Goal: Task Accomplishment & Management: Manage account settings

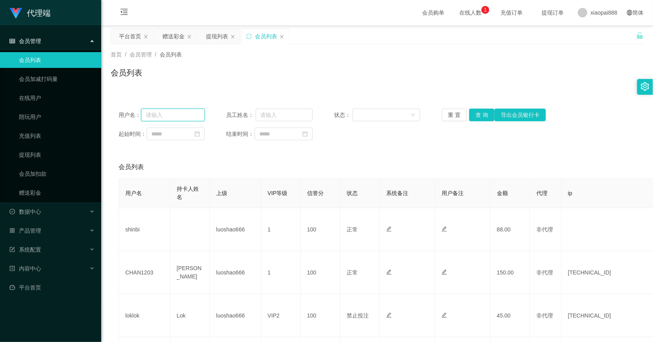
click at [169, 115] on input "text" at bounding box center [173, 115] width 64 height 13
paste input "86464966"
type input "86464966"
click at [478, 117] on button "查 询" at bounding box center [481, 115] width 25 height 13
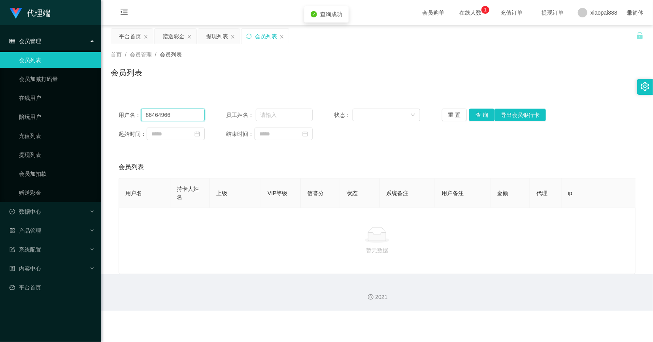
click at [180, 117] on input "86464966" at bounding box center [173, 115] width 64 height 13
drag, startPoint x: 215, startPoint y: 116, endPoint x: 207, endPoint y: 118, distance: 8.1
click at [215, 116] on div "用户名： 员工姓名： 状态： 重 置 查 询 导出会员银行[PERSON_NAME]" at bounding box center [377, 115] width 517 height 13
click at [176, 115] on input "text" at bounding box center [173, 115] width 64 height 13
type input "CHAN1203"
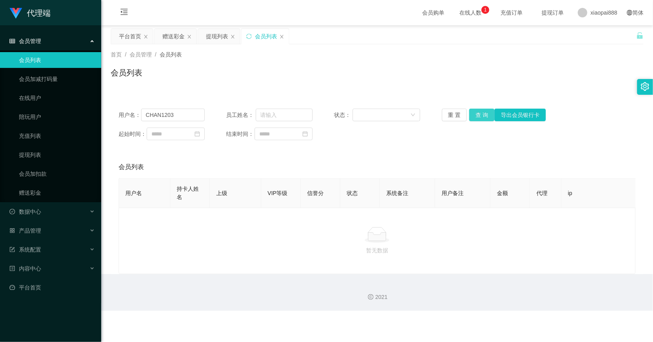
drag, startPoint x: 483, startPoint y: 112, endPoint x: 473, endPoint y: 112, distance: 10.7
click at [483, 112] on button "查 询" at bounding box center [481, 115] width 25 height 13
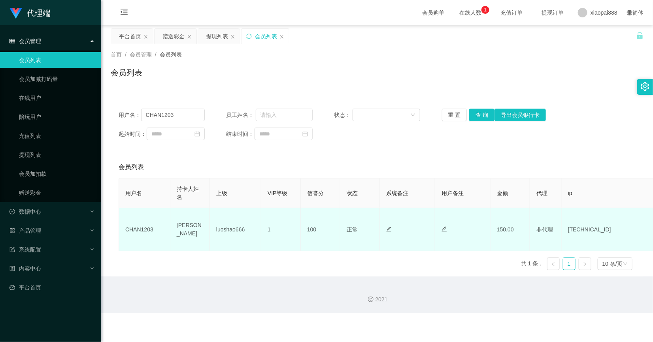
drag, startPoint x: 520, startPoint y: 229, endPoint x: 480, endPoint y: 231, distance: 40.0
click at [520, 229] on td "150.00" at bounding box center [511, 229] width 40 height 43
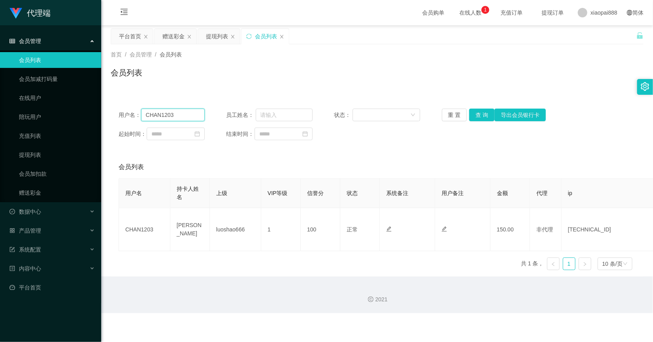
click at [174, 115] on input "CHAN1203" at bounding box center [173, 115] width 64 height 13
click at [177, 36] on div "赠送彩金" at bounding box center [173, 36] width 22 height 15
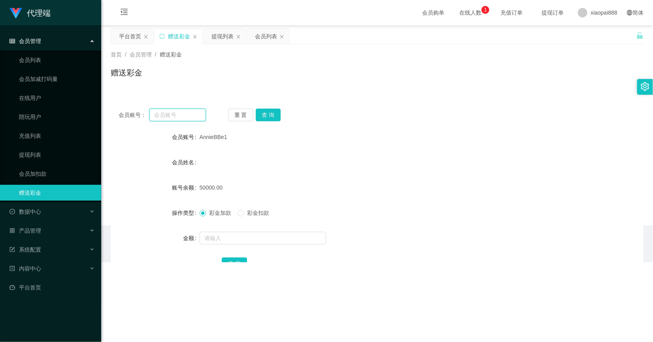
click at [176, 115] on input "text" at bounding box center [177, 115] width 57 height 13
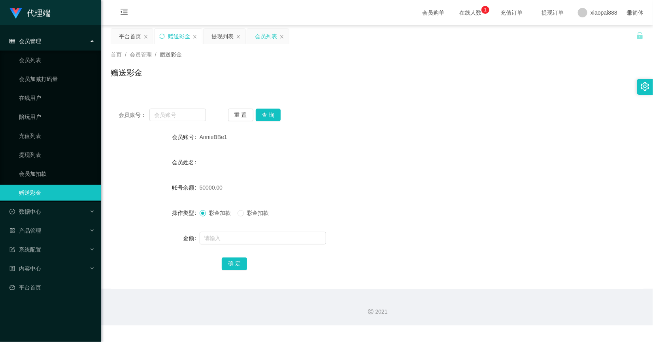
click at [263, 40] on div "会员列表" at bounding box center [266, 36] width 22 height 15
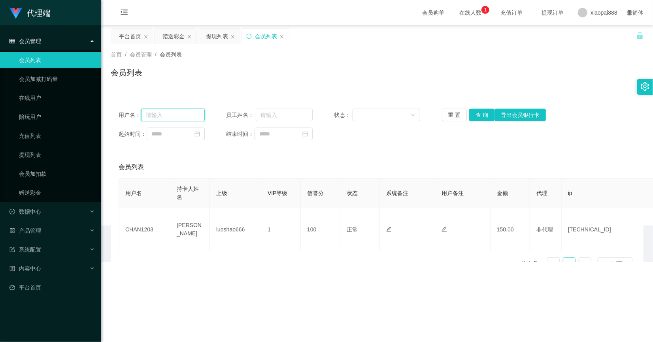
click at [172, 117] on input "text" at bounding box center [173, 115] width 64 height 13
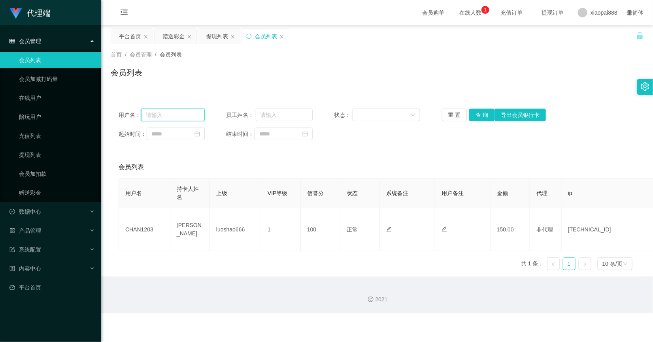
paste input "CHAN1203"
type input "CHAN1203"
click at [491, 118] on button "查 询" at bounding box center [481, 115] width 25 height 13
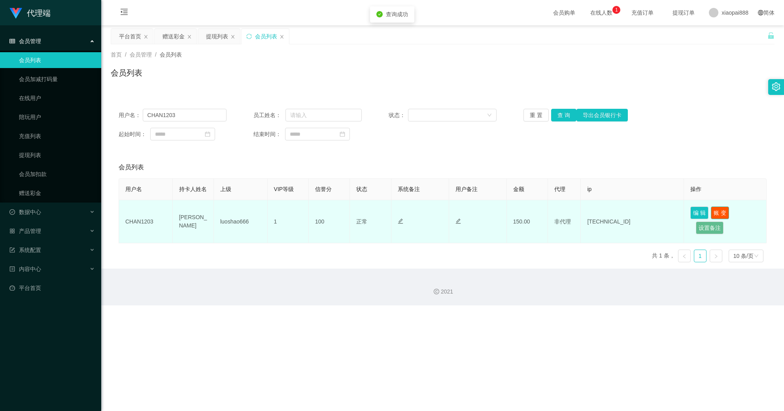
click at [653, 219] on button "账 变" at bounding box center [720, 212] width 18 height 13
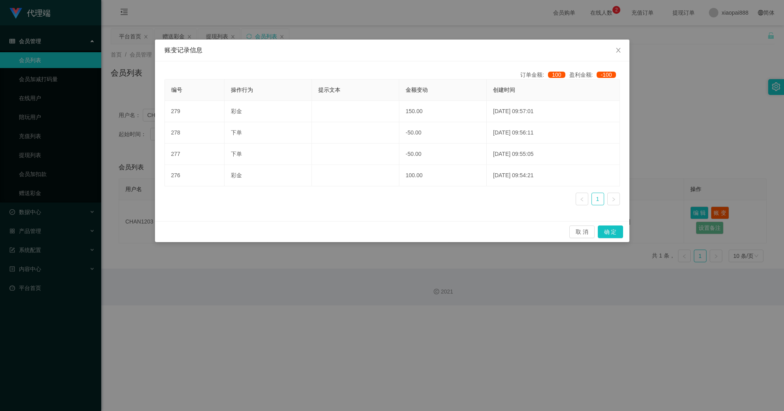
click at [248, 225] on div "取 消 确 定" at bounding box center [392, 231] width 474 height 21
drag, startPoint x: 336, startPoint y: 290, endPoint x: 576, endPoint y: 291, distance: 240.0
click at [338, 290] on div "账变记录信息 订单金额: 100 盈利金额: -100 编号 操作行为 提示文本 金额变动 创建时间 279 彩金 150.00 [DATE] 09:57:0…" at bounding box center [392, 205] width 784 height 411
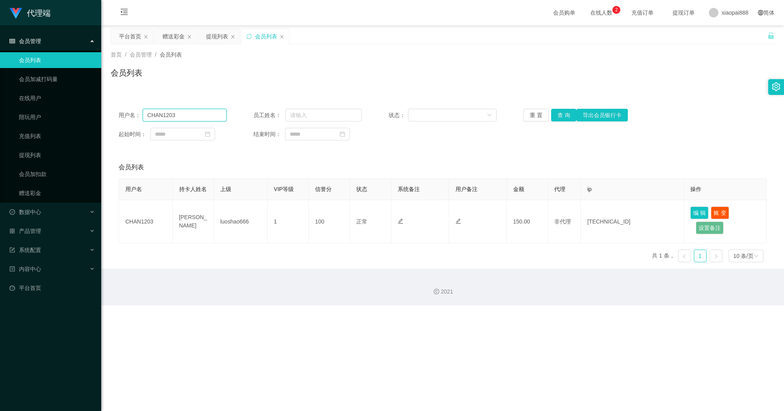
click at [190, 114] on input "CHAN1203" at bounding box center [185, 115] width 84 height 13
click at [210, 36] on div "提现列表" at bounding box center [217, 36] width 22 height 15
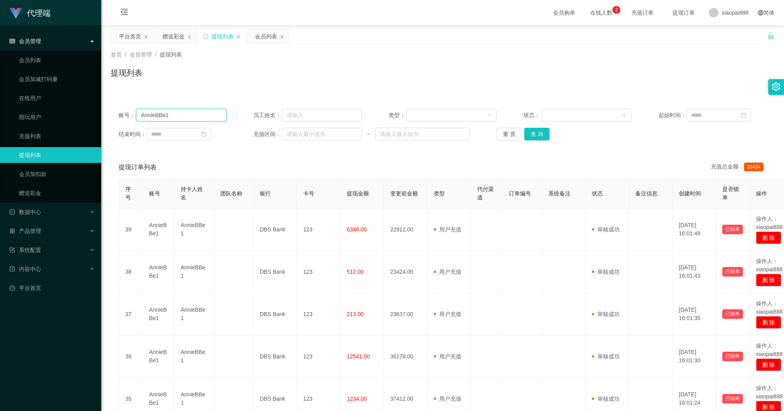
click at [191, 109] on input "AnnieBBe1" at bounding box center [181, 115] width 91 height 13
click at [191, 110] on input "AnnieBBe1" at bounding box center [181, 115] width 91 height 13
paste input "CHAN1203"
type input "CHAN1203"
click at [534, 129] on button "查 询" at bounding box center [536, 134] width 25 height 13
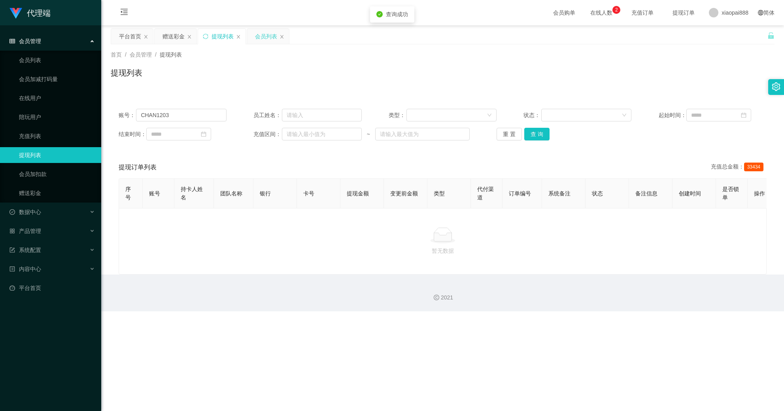
click at [264, 34] on div "会员列表" at bounding box center [266, 36] width 22 height 15
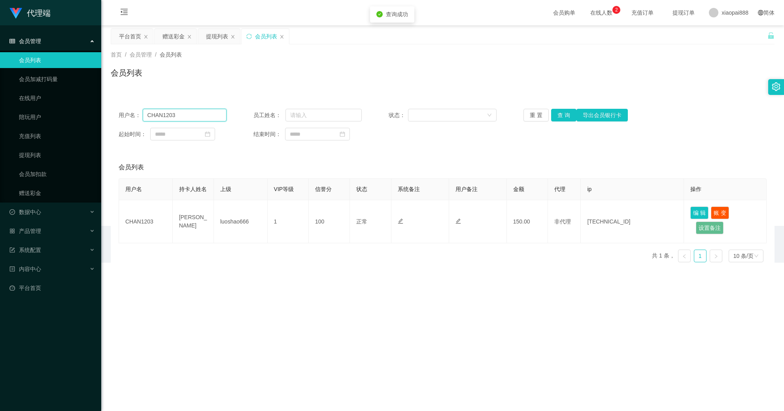
drag, startPoint x: 196, startPoint y: 117, endPoint x: 211, endPoint y: 118, distance: 15.4
click at [196, 117] on input "CHAN1203" at bounding box center [185, 115] width 84 height 13
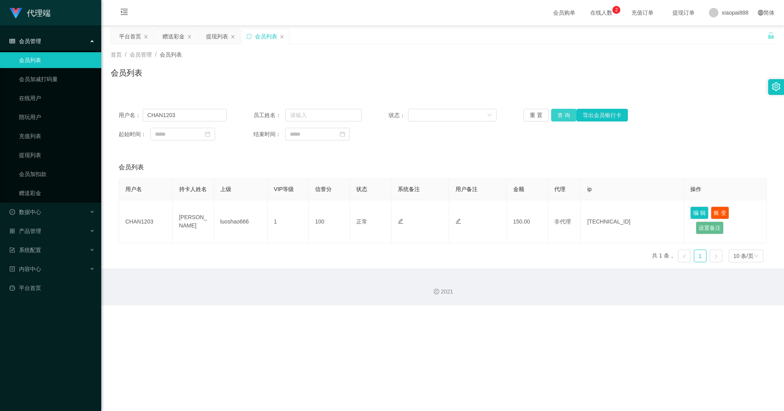
click at [560, 114] on button "查 询" at bounding box center [563, 115] width 25 height 13
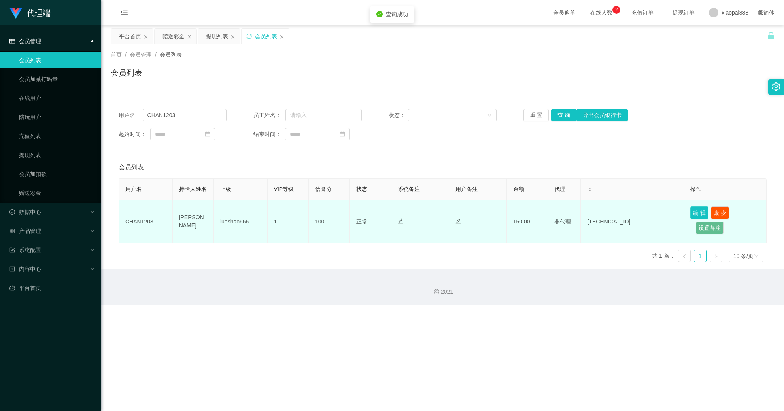
click at [653, 219] on button "编 辑" at bounding box center [699, 212] width 18 height 13
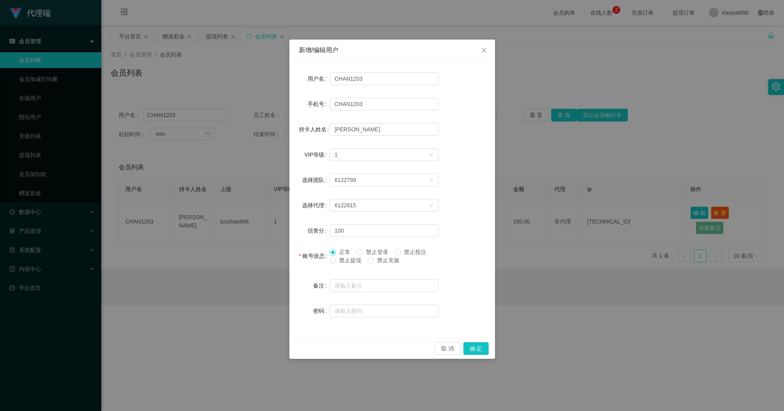
click at [530, 158] on div "新增/编辑用户 用户名 CHAN1203 手机号 CHAN1203 持卡人姓名 [PERSON_NAME] VIP等级 选择VIP等级 1 选择团队 6122…" at bounding box center [392, 205] width 784 height 411
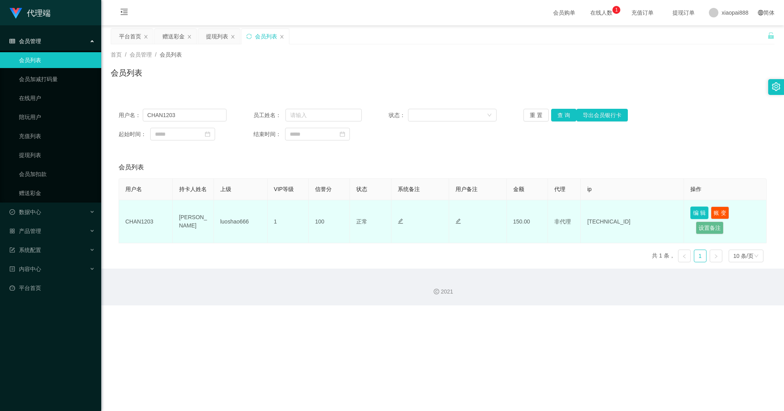
click at [653, 219] on button "编 辑" at bounding box center [699, 212] width 18 height 13
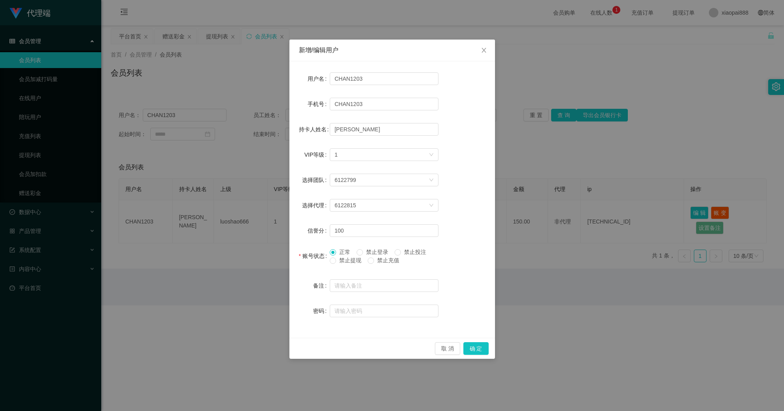
click at [539, 226] on div "新增/编辑用户 用户名 CHAN1203 手机号 CHAN1203 持卡人姓名 [PERSON_NAME] VIP等级 选择VIP等级 1 选择团队 6122…" at bounding box center [392, 205] width 784 height 411
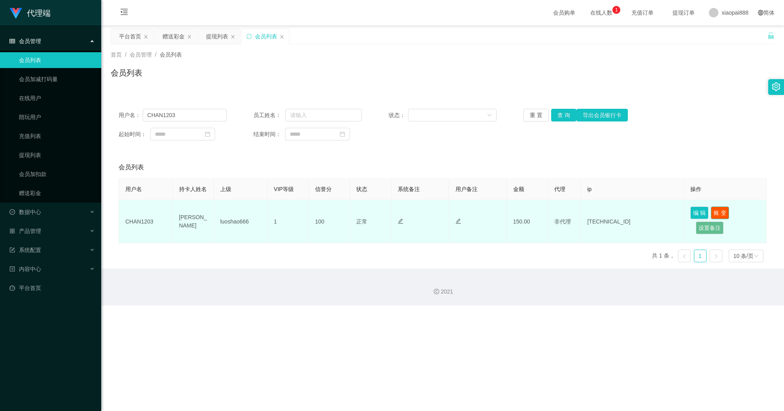
click at [653, 218] on button "账 变" at bounding box center [720, 212] width 18 height 13
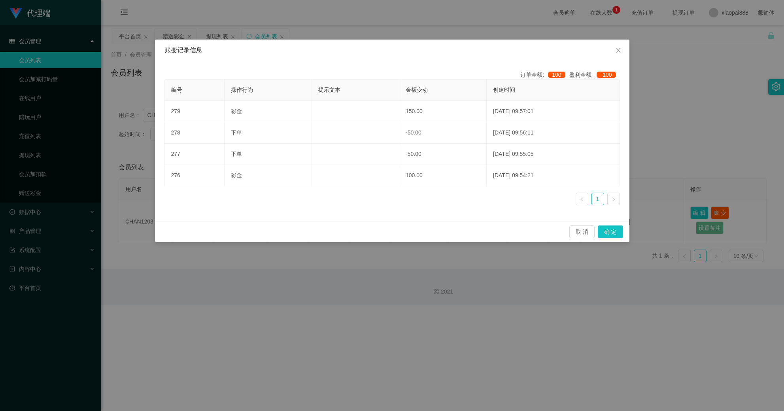
click at [653, 179] on div "账变记录信息 订单金额: 100 盈利金额: -100 编号 操作行为 提示文本 金额变动 创建时间 279 彩金 150.00 [DATE] 09:57:0…" at bounding box center [392, 205] width 784 height 411
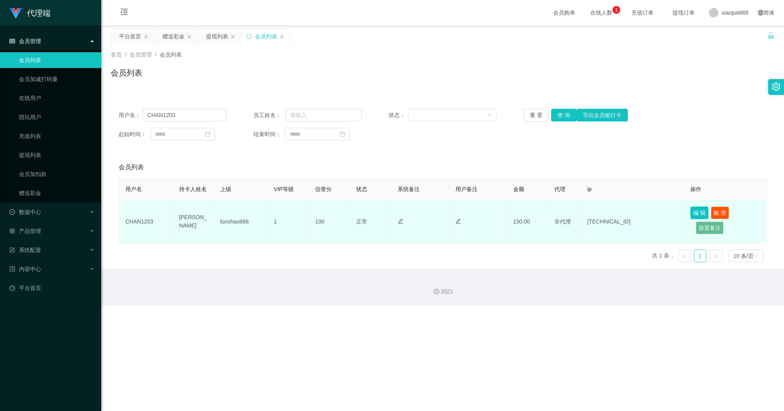
click at [653, 219] on button "编 辑" at bounding box center [699, 212] width 18 height 13
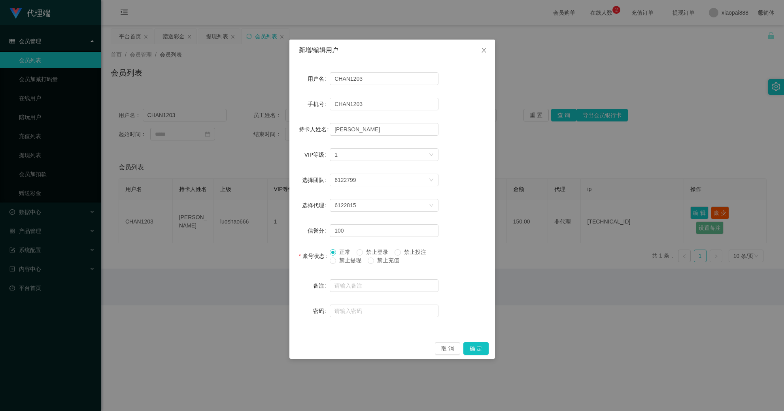
click at [568, 146] on div "新增/编辑用户 用户名 CHAN1203 手机号 CHAN1203 持卡人姓名 [PERSON_NAME] VIP等级 选择VIP等级 1 选择团队 6122…" at bounding box center [392, 205] width 784 height 411
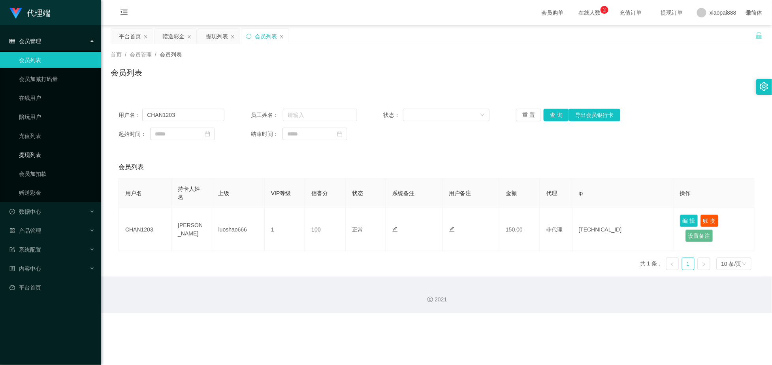
click at [47, 155] on link "提现列表" at bounding box center [57, 155] width 76 height 16
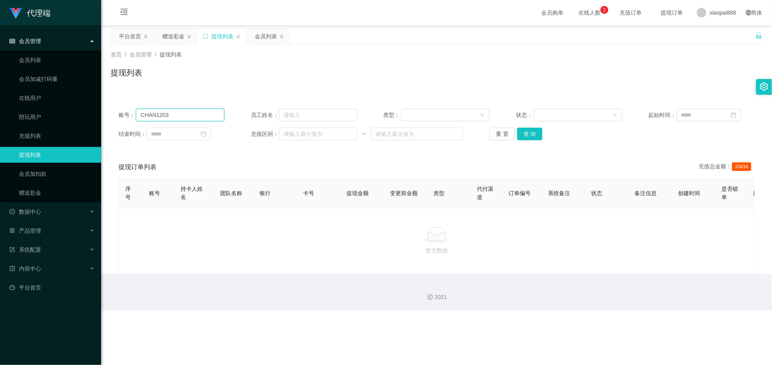
drag, startPoint x: 177, startPoint y: 114, endPoint x: 234, endPoint y: 121, distance: 57.0
click at [177, 114] on input "CHAN1203" at bounding box center [180, 115] width 89 height 13
click at [522, 132] on button "查 询" at bounding box center [529, 134] width 25 height 13
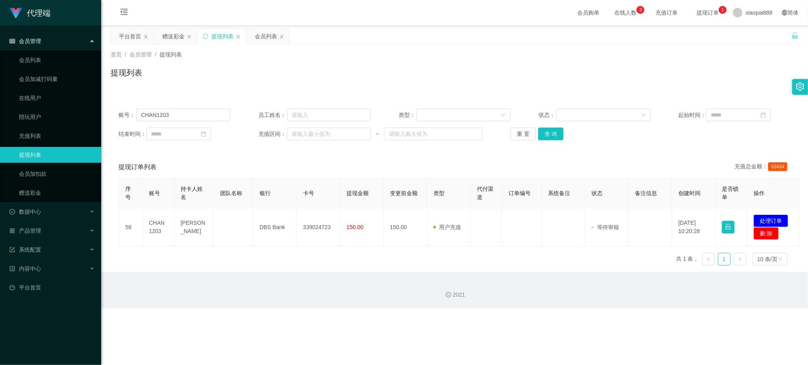
click at [357, 164] on div "提现订单列表 充值总金额： 33434" at bounding box center [455, 167] width 672 height 22
click at [264, 39] on div "会员列表" at bounding box center [266, 36] width 22 height 15
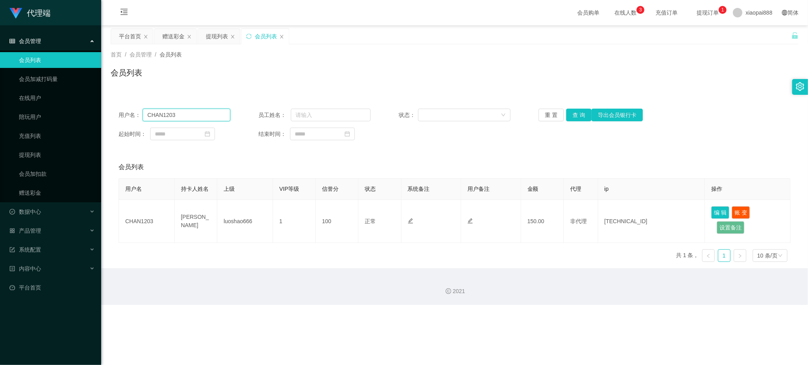
click at [204, 118] on input "CHAN1203" at bounding box center [187, 115] width 88 height 13
click at [572, 111] on button "查 询" at bounding box center [578, 115] width 25 height 13
click at [616, 113] on button "导出会员银行卡" at bounding box center [617, 115] width 51 height 13
